Goal: Information Seeking & Learning: Learn about a topic

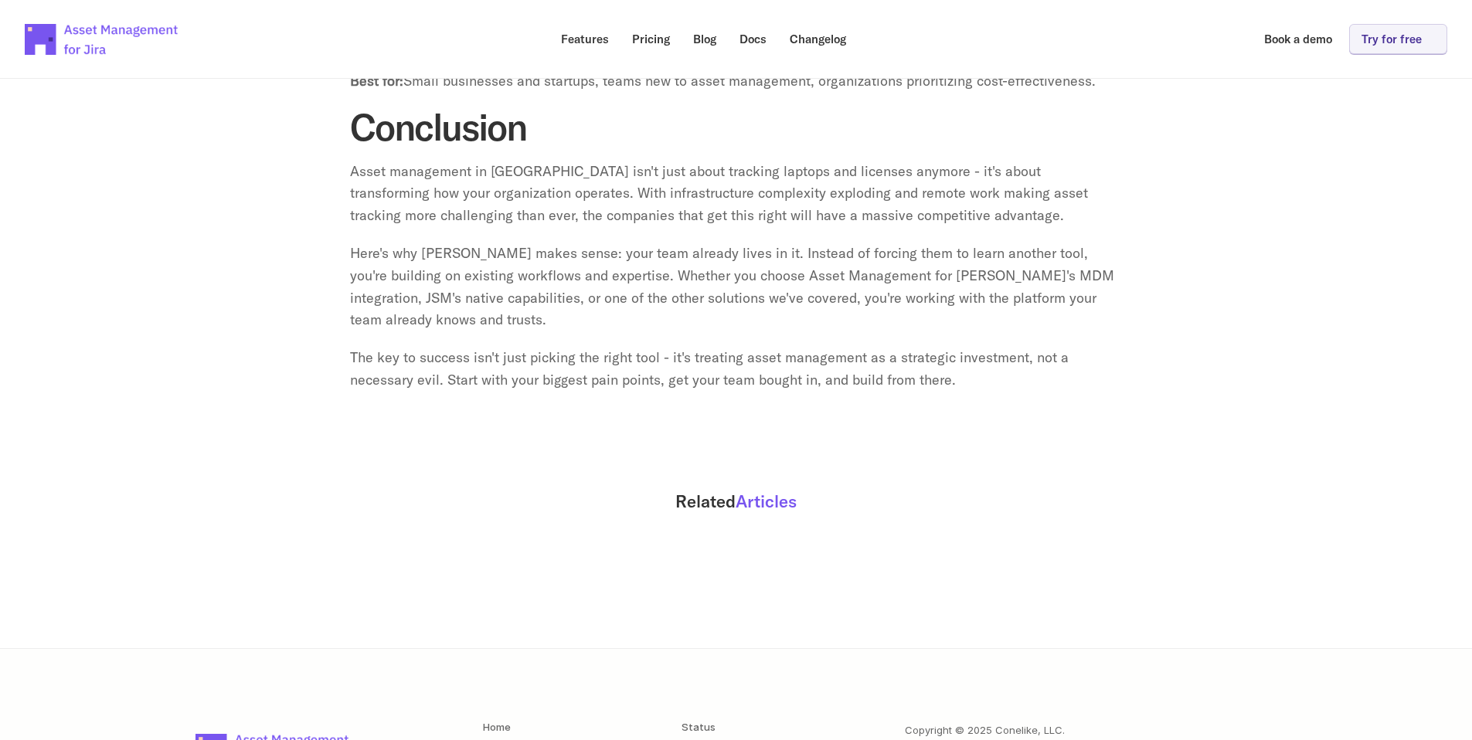
scroll to position [6076, 0]
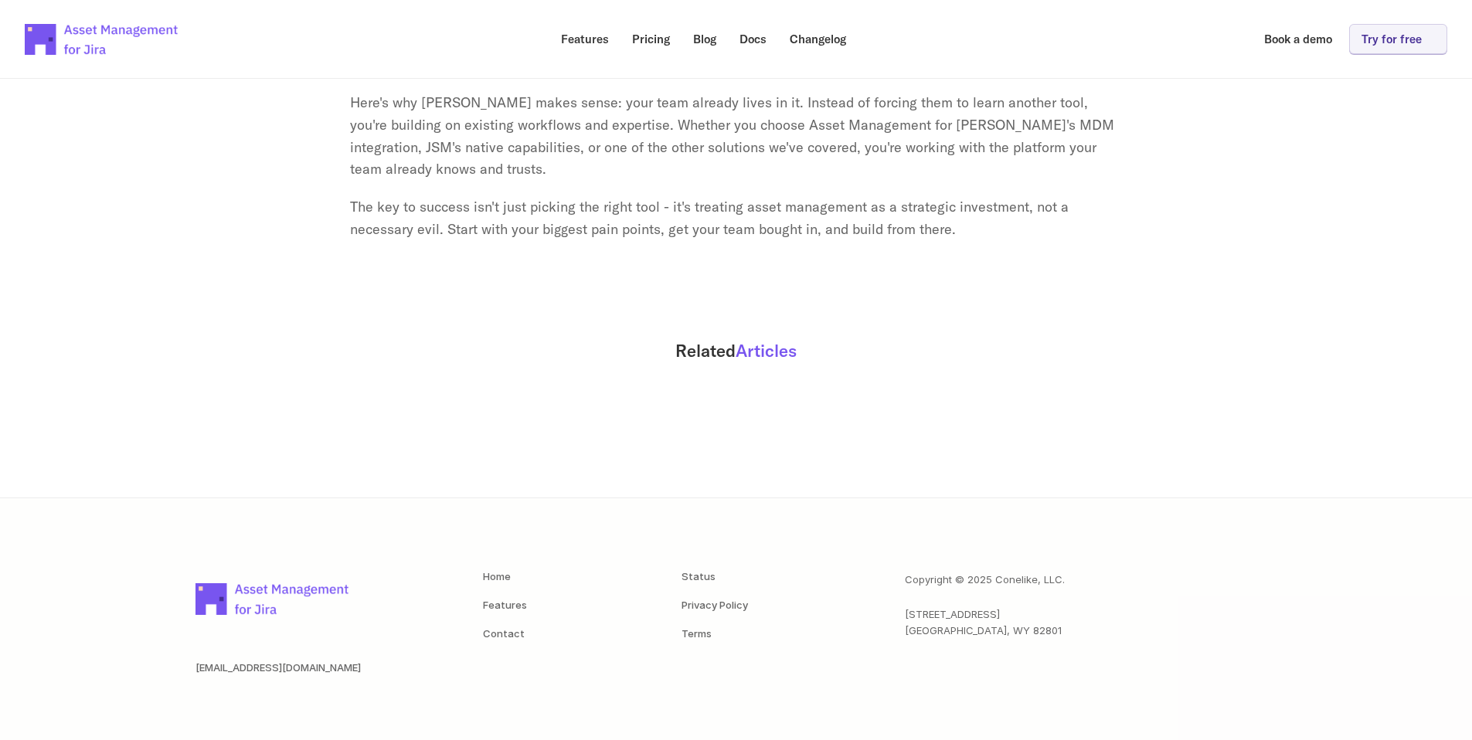
click at [1132, 257] on section "Related Articles" at bounding box center [736, 369] width 1472 height 257
click at [758, 340] on span "Articles" at bounding box center [765, 351] width 61 height 22
click at [732, 340] on h2 "Related Articles" at bounding box center [735, 351] width 1373 height 22
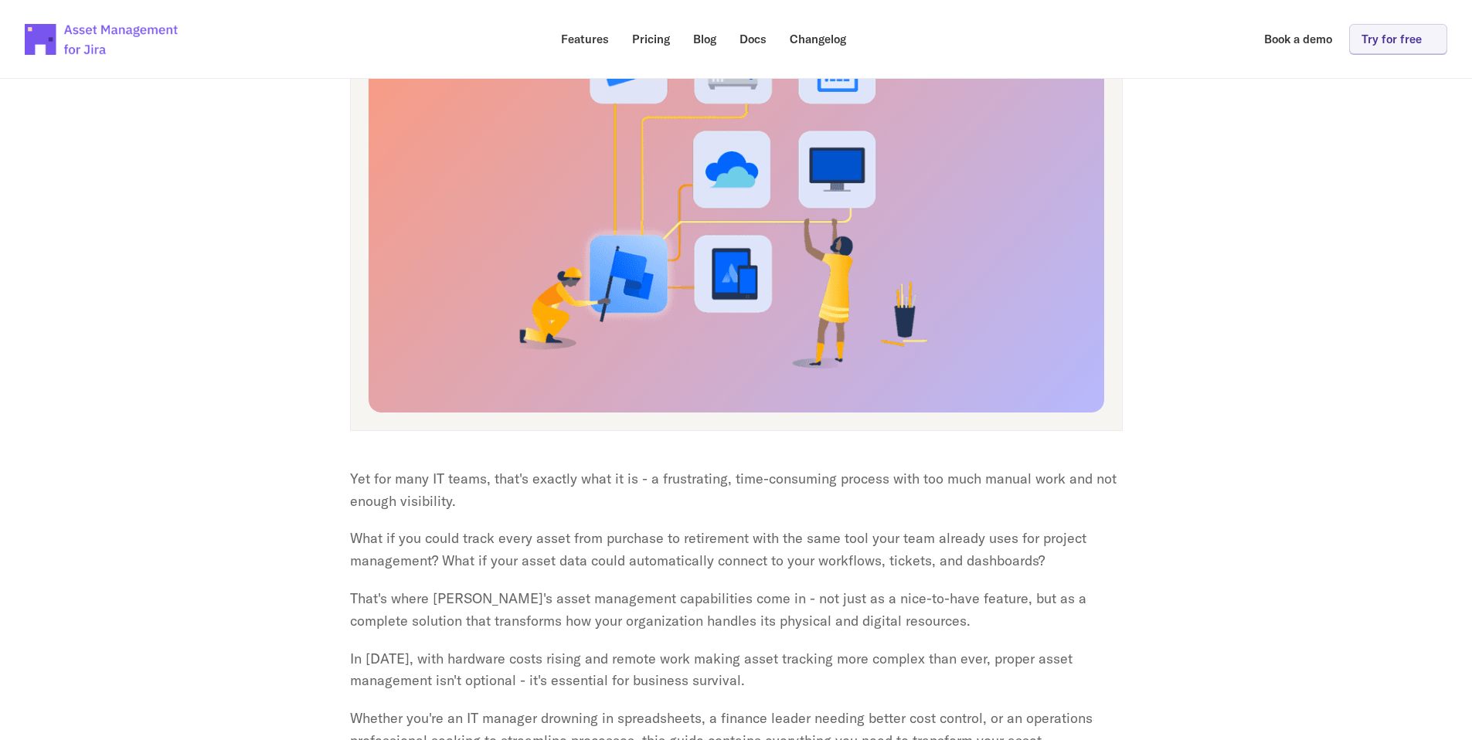
scroll to position [0, 0]
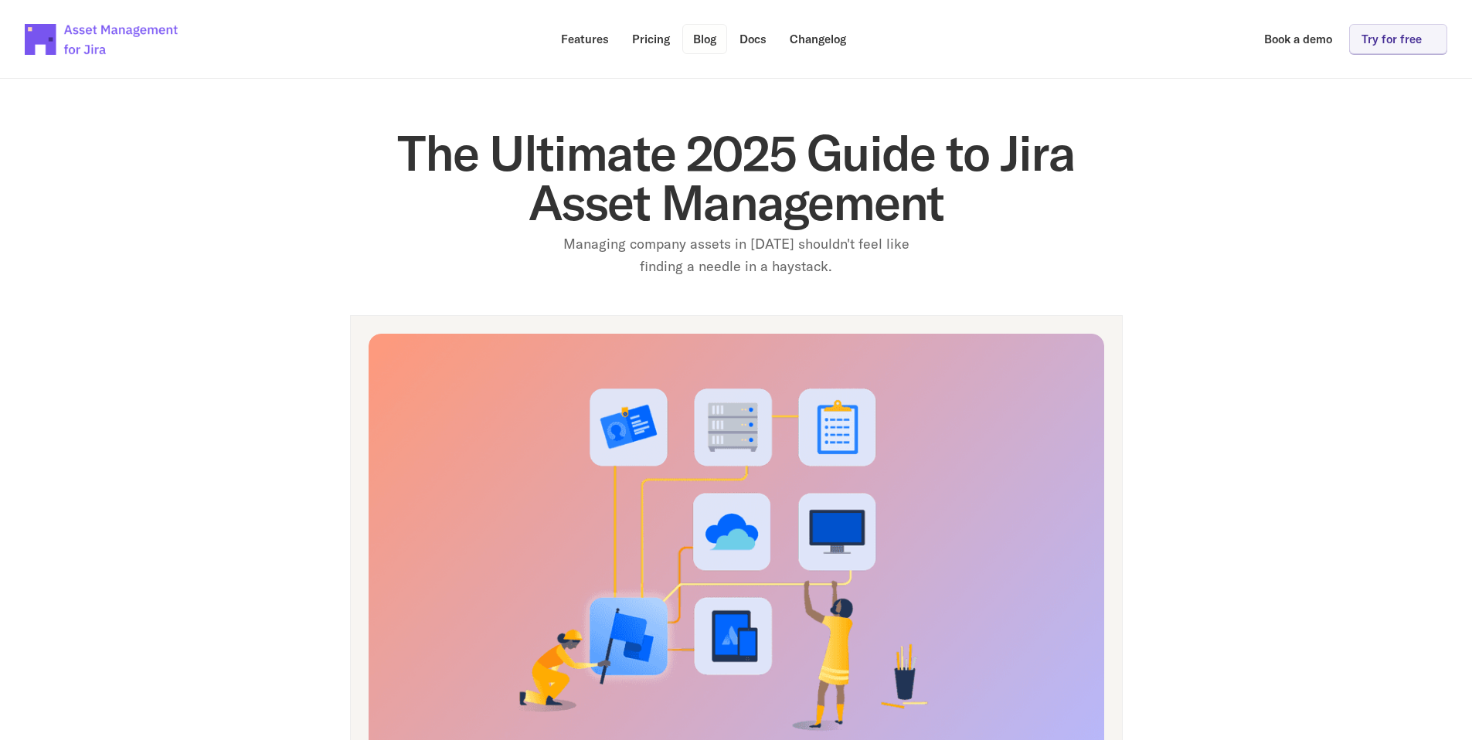
click at [693, 43] on p "Blog" at bounding box center [704, 39] width 23 height 12
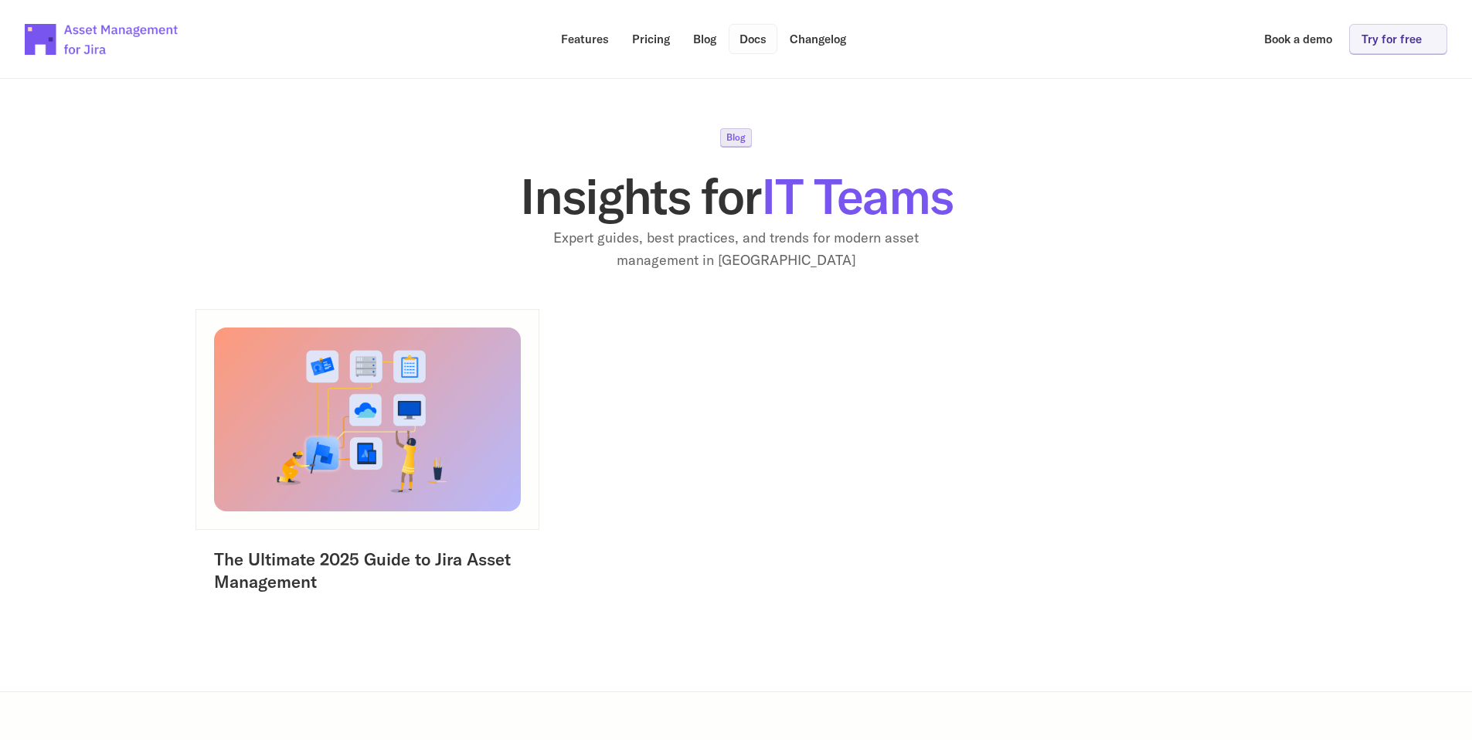
click at [757, 36] on p "Docs" at bounding box center [752, 39] width 27 height 12
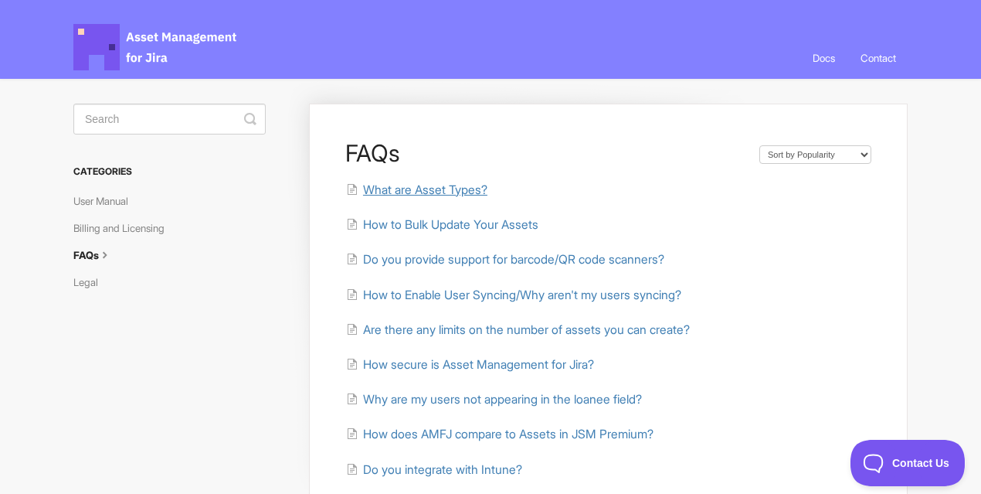
click at [416, 191] on span "What are Asset Types?" at bounding box center [425, 189] width 124 height 15
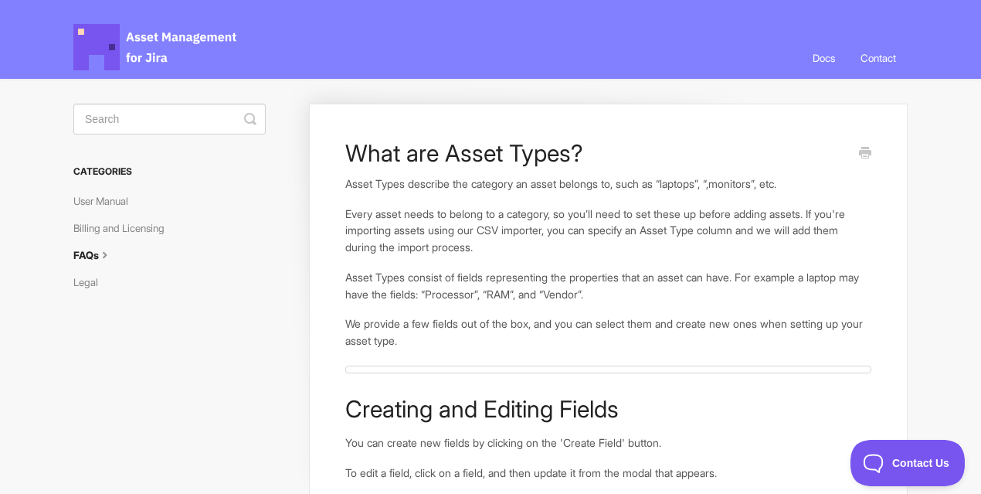
click at [828, 57] on link "Docs" at bounding box center [824, 58] width 46 height 42
